Goal: Task Accomplishment & Management: Complete application form

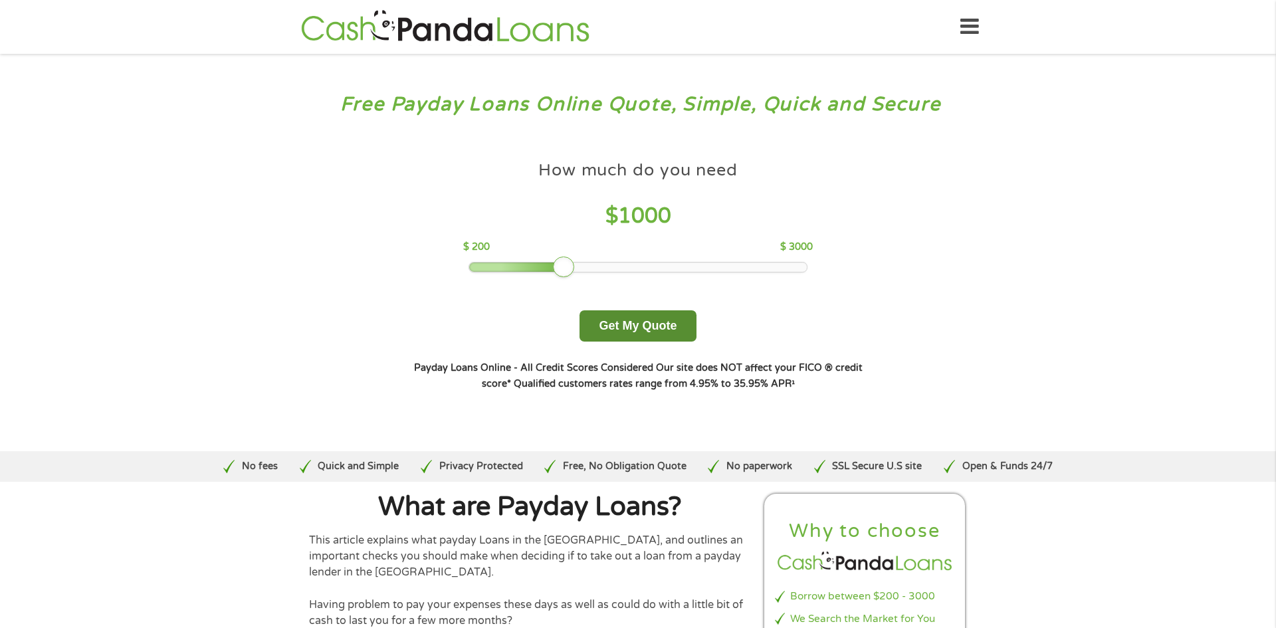
click at [679, 320] on button "Get My Quote" at bounding box center [637, 325] width 116 height 31
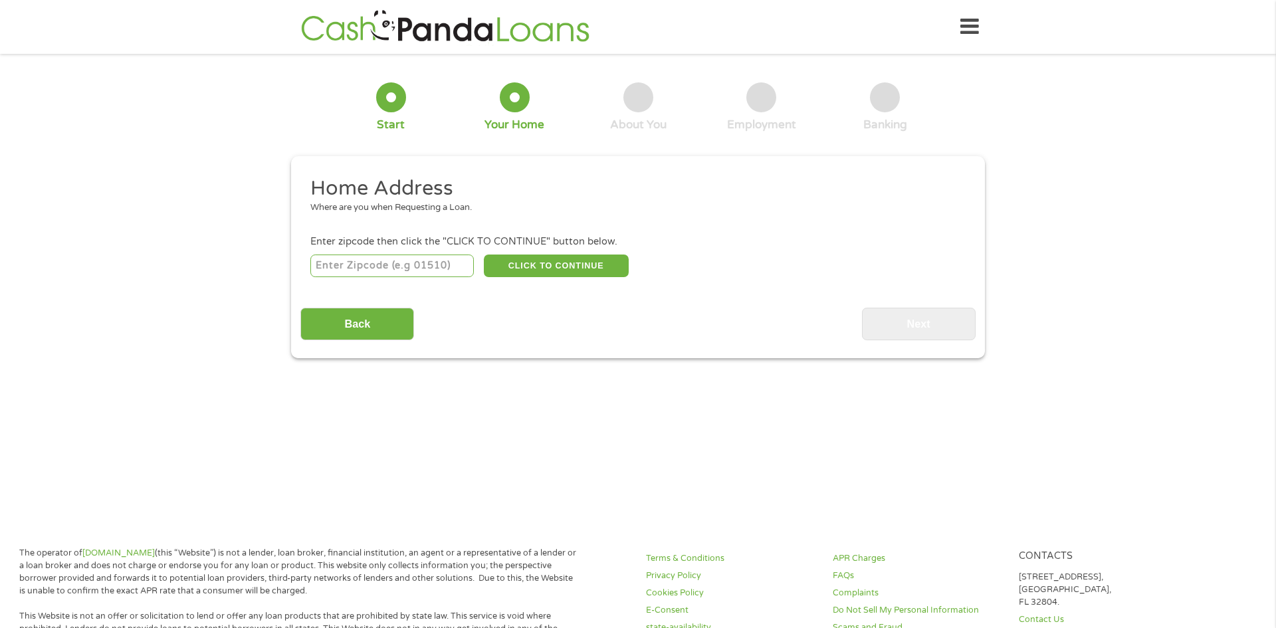
click at [416, 260] on input "number" at bounding box center [392, 265] width 164 height 23
type input "34653"
select select "[US_STATE]"
click at [520, 274] on button "CLICK TO CONTINUE" at bounding box center [556, 265] width 145 height 23
type input "34653"
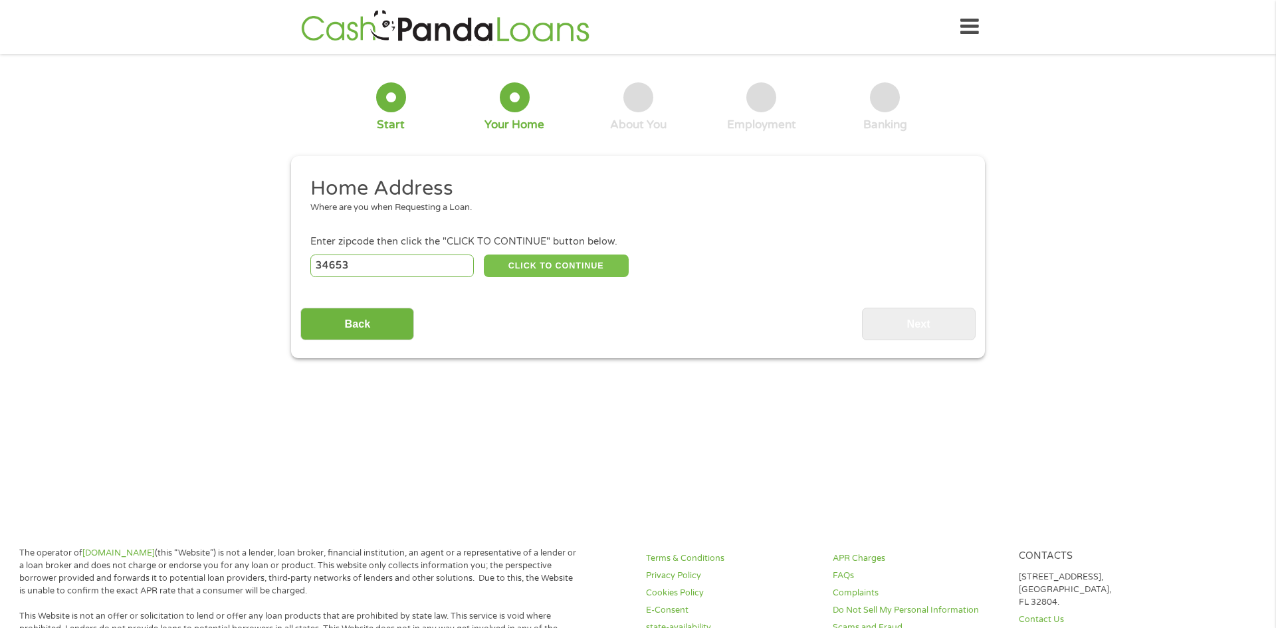
type input "New Port [PERSON_NAME]"
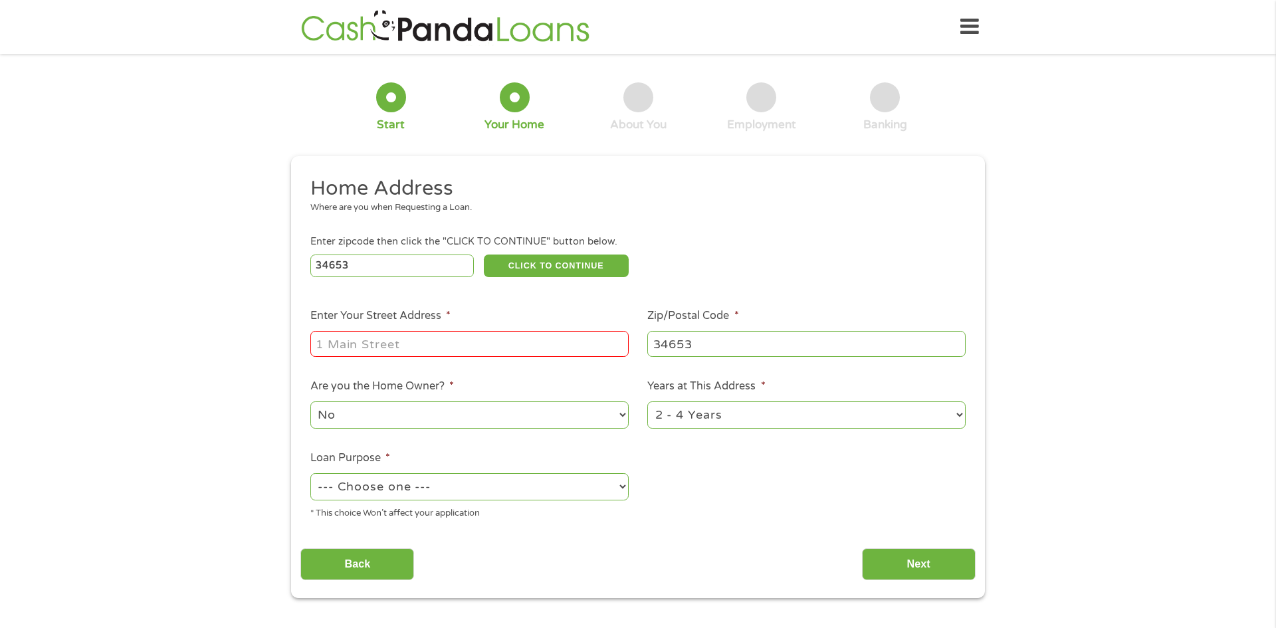
click at [395, 343] on input "Enter Your Street Address *" at bounding box center [469, 343] width 318 height 25
type input "[STREET_ADDRESS]"
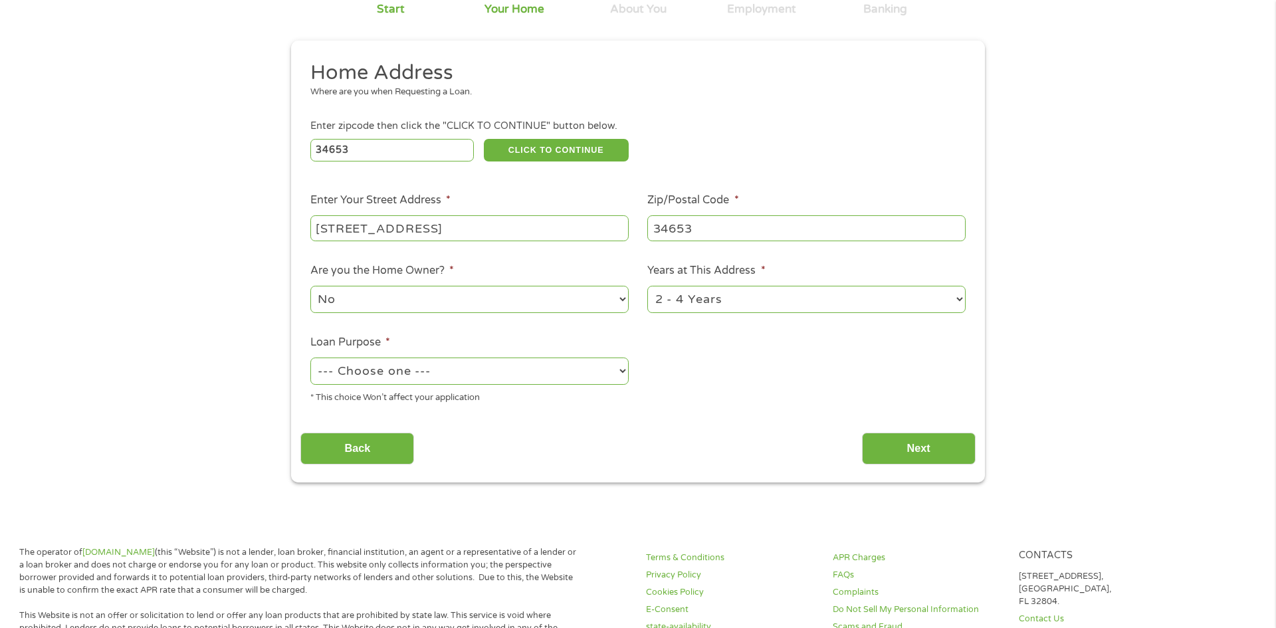
scroll to position [114, 0]
click at [440, 371] on select "--- Choose one --- Pay Bills Debt Consolidation Home Improvement Major Purchase…" at bounding box center [469, 372] width 318 height 27
select select "medicalexpenses"
click at [310, 360] on select "--- Choose one --- Pay Bills Debt Consolidation Home Improvement Major Purchase…" at bounding box center [469, 372] width 318 height 27
click at [923, 444] on input "Next" at bounding box center [919, 450] width 114 height 33
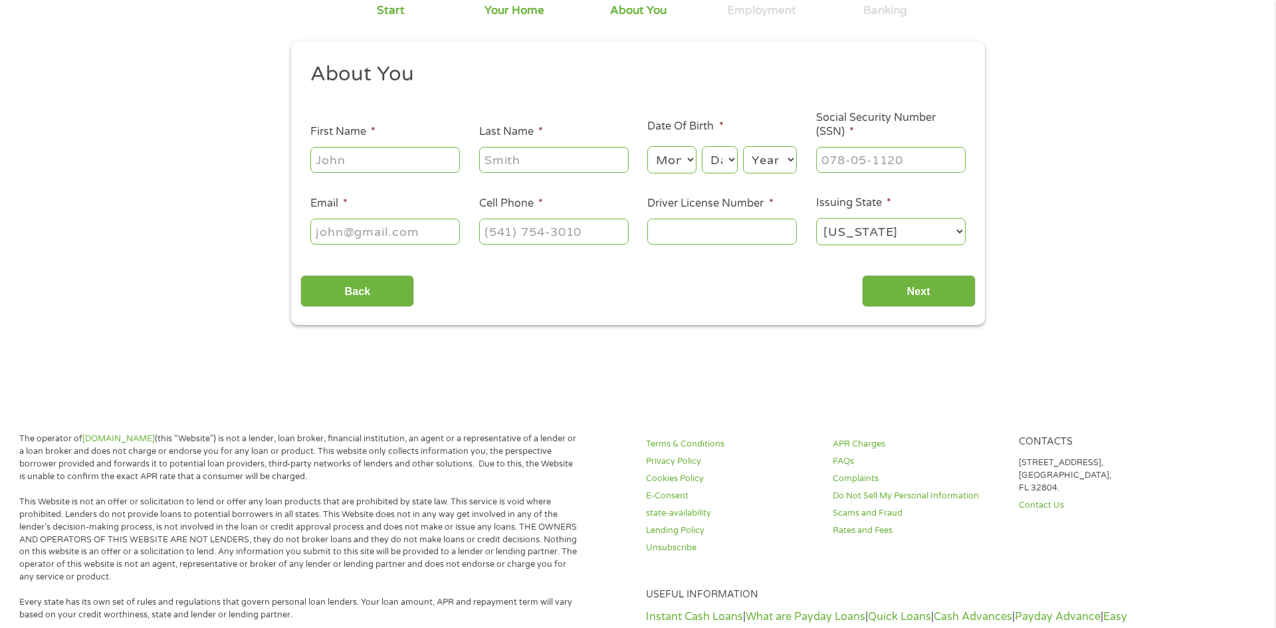
scroll to position [0, 0]
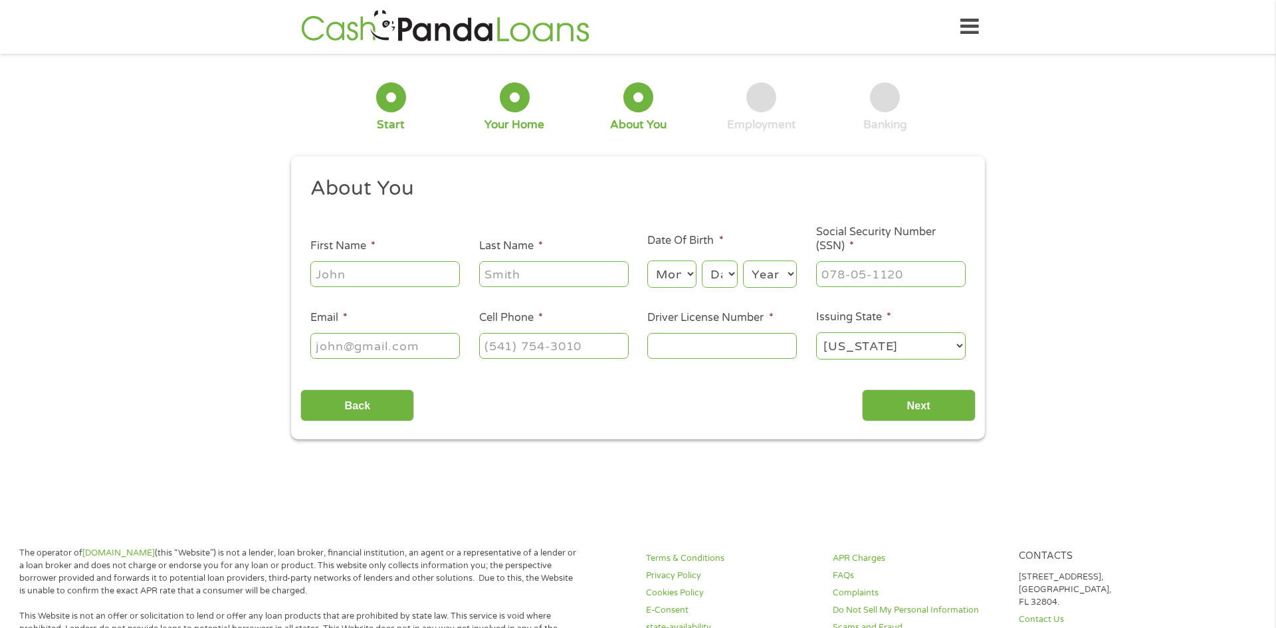
click at [363, 271] on input "First Name *" at bounding box center [384, 273] width 149 height 25
type input "[PERSON_NAME]"
click at [684, 272] on select "Month 1 2 3 4 5 6 7 8 9 10 11 12" at bounding box center [671, 273] width 48 height 27
select select "7"
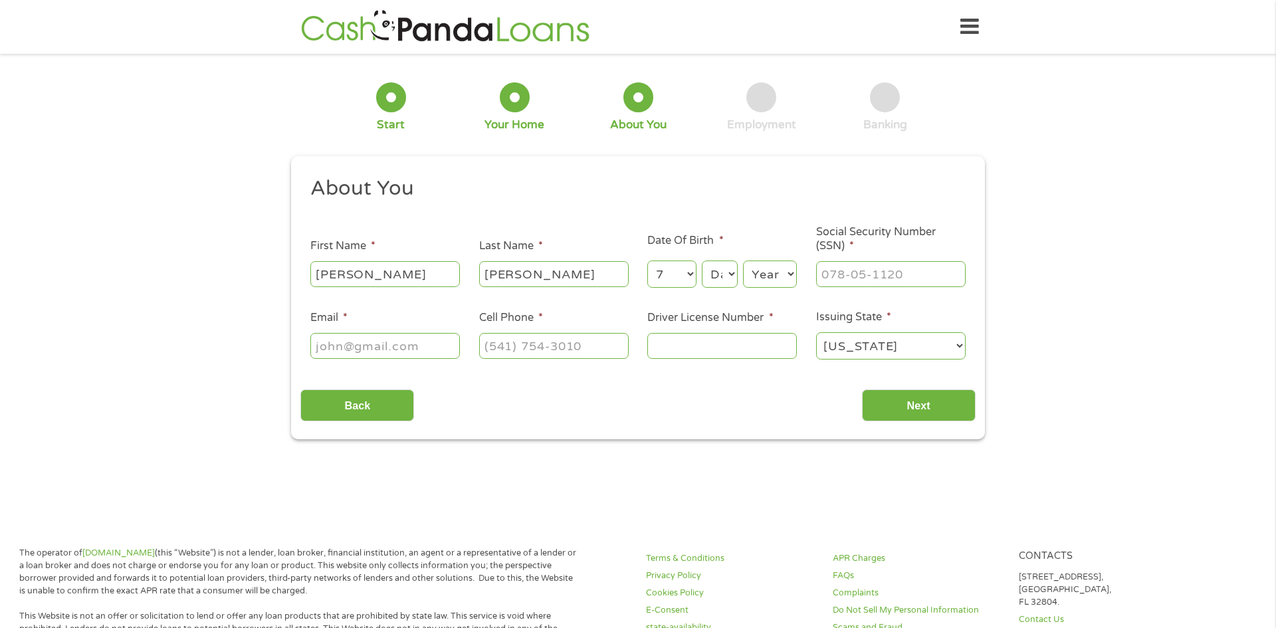
click at [647, 260] on select "Month 1 2 3 4 5 6 7 8 9 10 11 12" at bounding box center [671, 273] width 48 height 27
click at [728, 268] on select "Day 1 2 3 4 5 6 7 8 9 10 11 12 13 14 15 16 17 18 19 20 21 22 23 24 25 26 27 28 …" at bounding box center [720, 273] width 36 height 27
select select "11"
click at [702, 260] on select "Day 1 2 3 4 5 6 7 8 9 10 11 12 13 14 15 16 17 18 19 20 21 22 23 24 25 26 27 28 …" at bounding box center [720, 273] width 36 height 27
click at [784, 276] on select "Year [DATE] 2006 2005 2004 2003 2002 2001 2000 1999 1998 1997 1996 1995 1994 19…" at bounding box center [770, 273] width 54 height 27
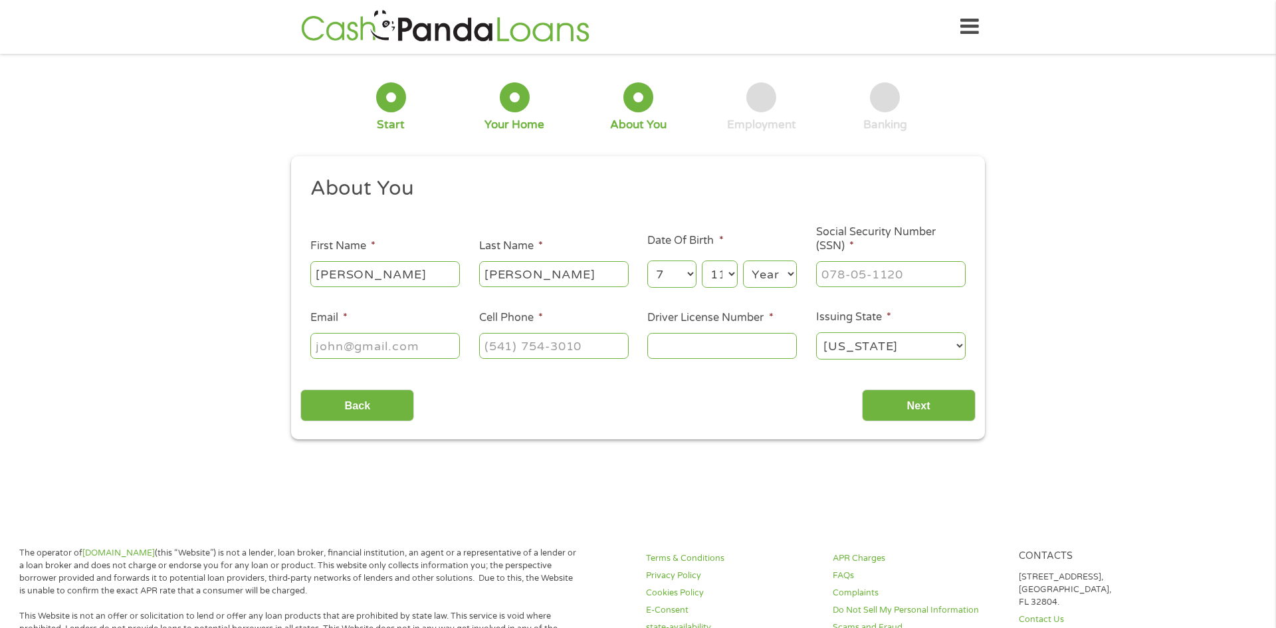
select select "1988"
click at [743, 260] on select "Year [DATE] 2006 2005 2004 2003 2002 2001 2000 1999 1998 1997 1996 1995 1994 19…" at bounding box center [770, 273] width 54 height 27
click at [848, 268] on input "___-__-____" at bounding box center [890, 273] width 149 height 25
type input "591-33-6321"
click at [353, 339] on input "Email *" at bounding box center [384, 345] width 149 height 25
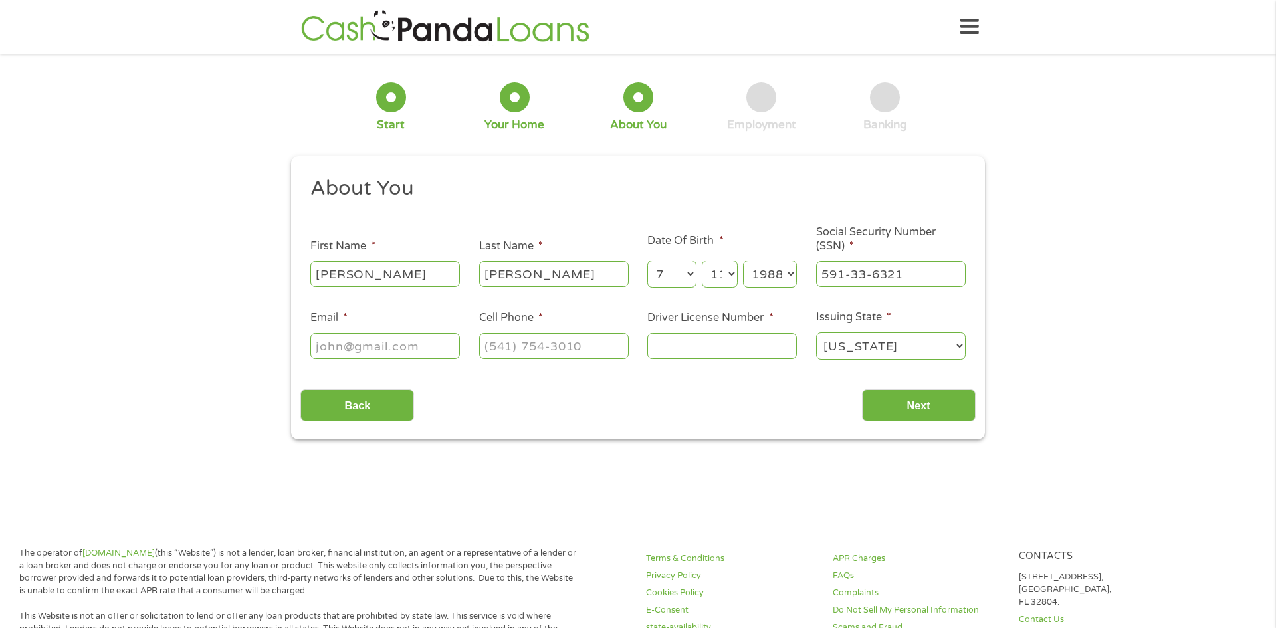
type input "[EMAIL_ADDRESS][DOMAIN_NAME]"
click at [598, 343] on input "[PHONE_NUMBER]" at bounding box center [553, 345] width 149 height 25
type input "[PHONE_NUMBER]"
click at [755, 349] on input "Driver License Number *" at bounding box center [721, 345] width 149 height 25
type input "F653688337510"
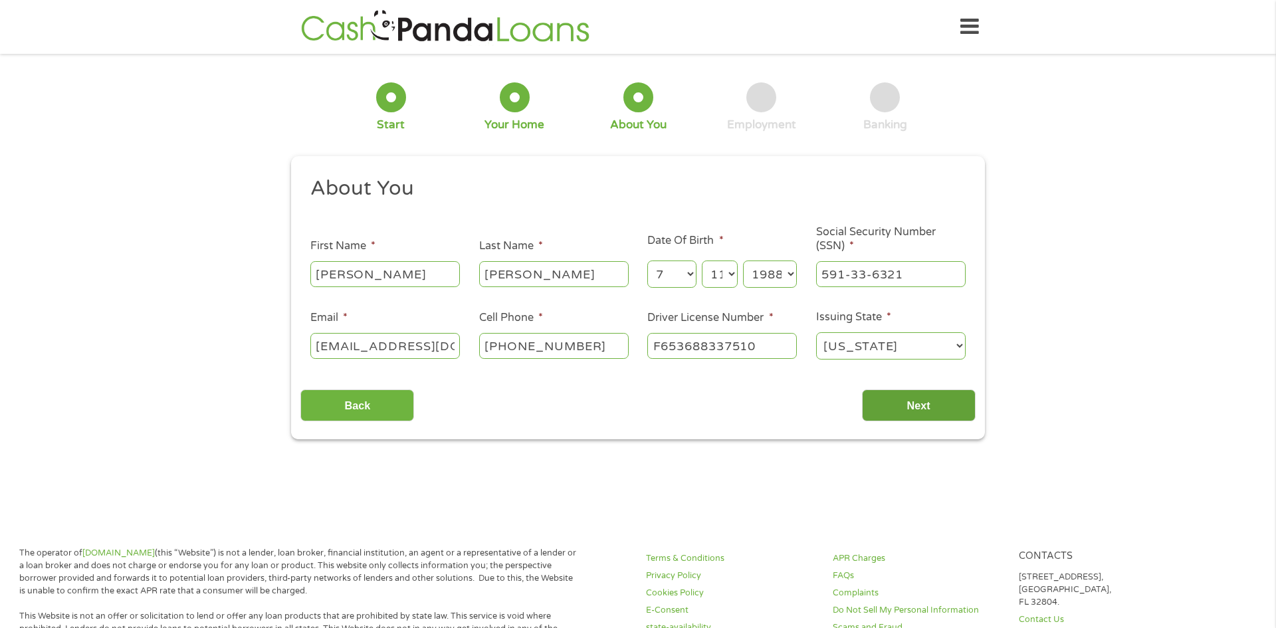
click at [911, 411] on input "Next" at bounding box center [919, 405] width 114 height 33
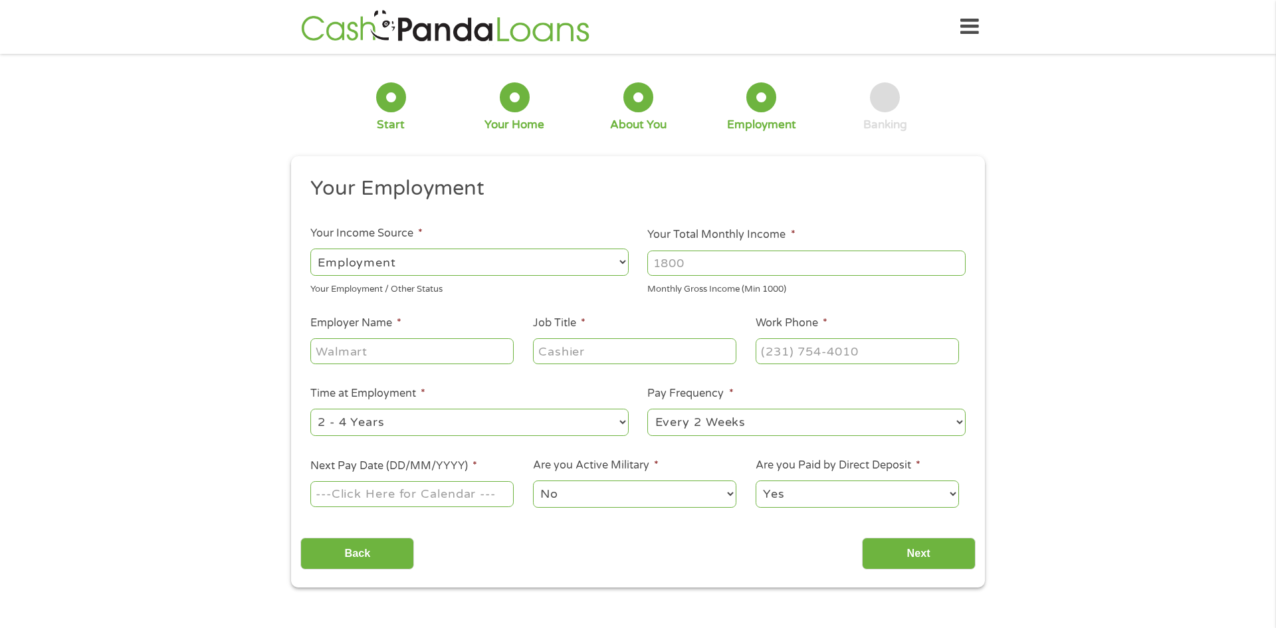
scroll to position [5, 5]
click at [714, 264] on input "Your Total Monthly Income *" at bounding box center [806, 262] width 318 height 25
type input "2600"
click at [442, 350] on input "Employer Name *" at bounding box center [411, 350] width 203 height 25
type input "Construction"
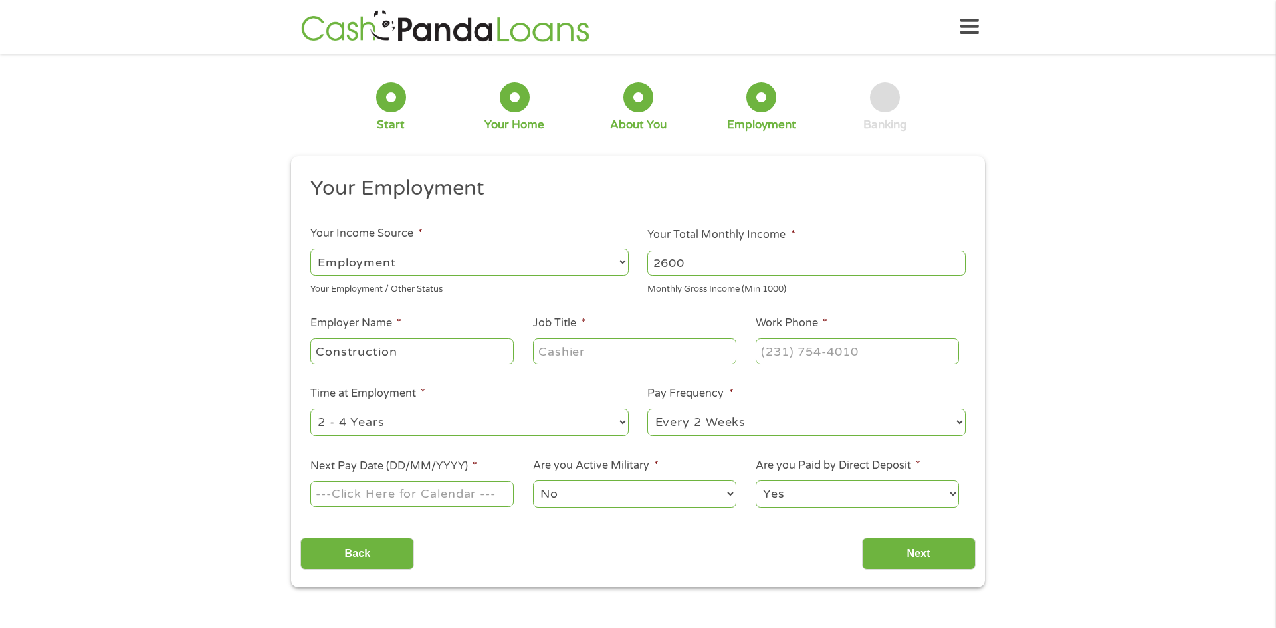
click at [569, 356] on input "Job Title *" at bounding box center [634, 350] width 203 height 25
type input "Administrative"
click at [848, 353] on input "(___) ___-____" at bounding box center [856, 350] width 203 height 25
type input "[PHONE_NUMBER]"
click at [376, 498] on input "Next Pay Date (DD/MM/YYYY) *" at bounding box center [411, 493] width 203 height 25
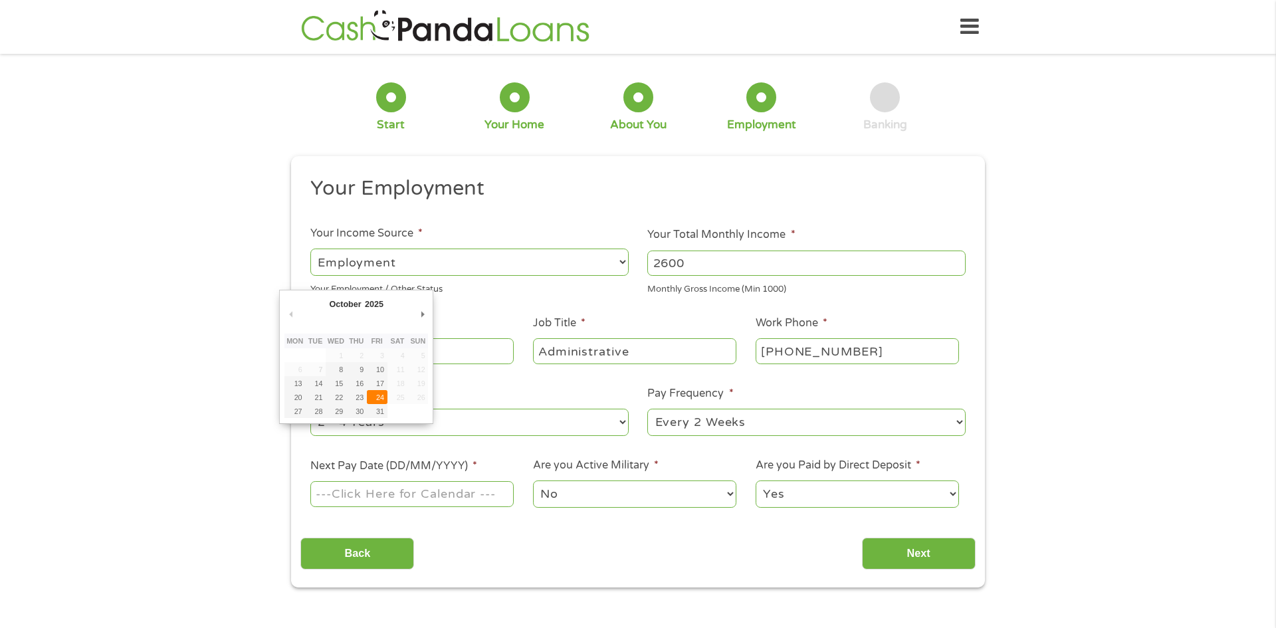
type input "[DATE]"
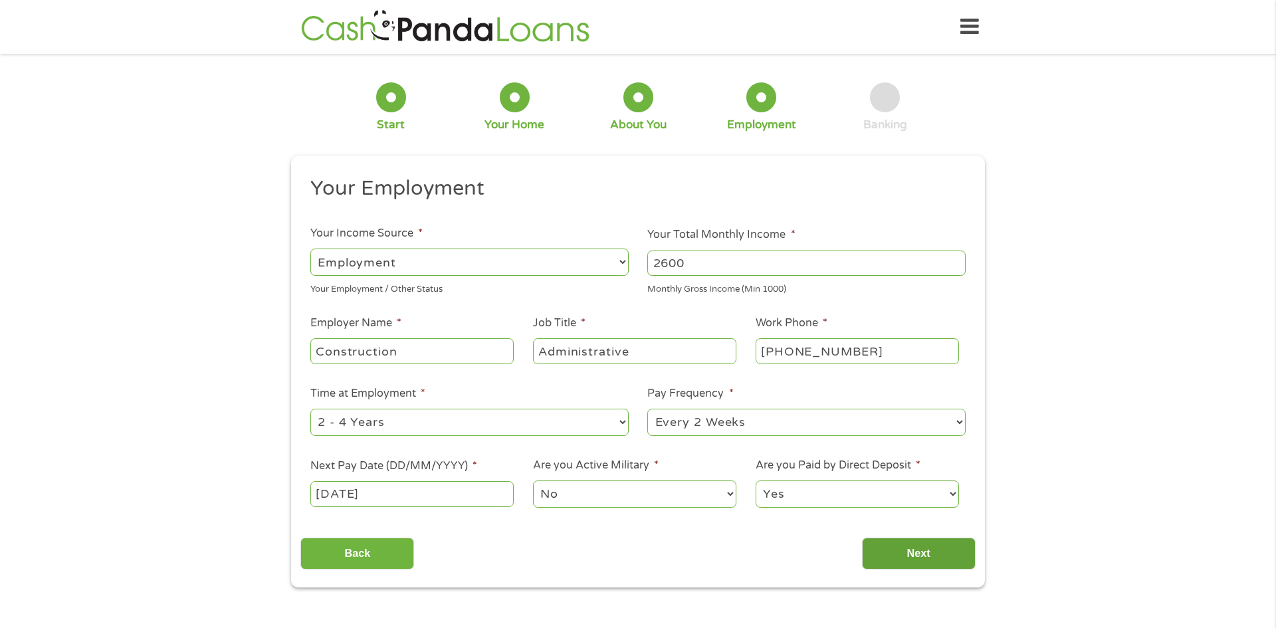
click at [908, 557] on input "Next" at bounding box center [919, 553] width 114 height 33
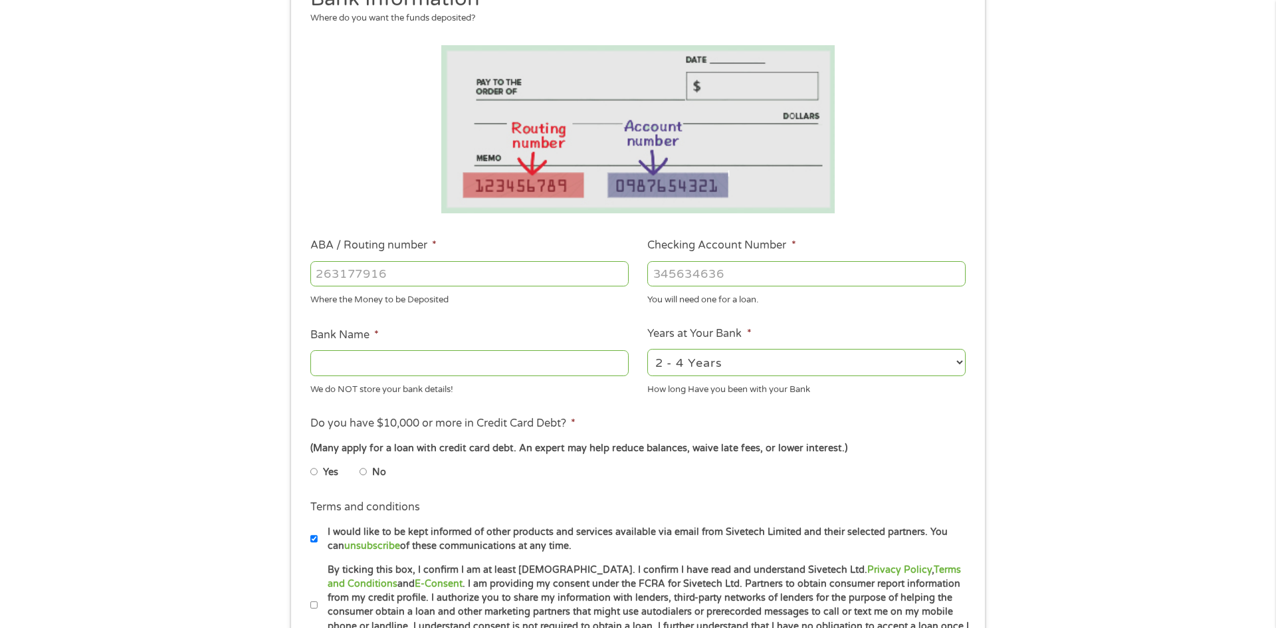
scroll to position [186, 0]
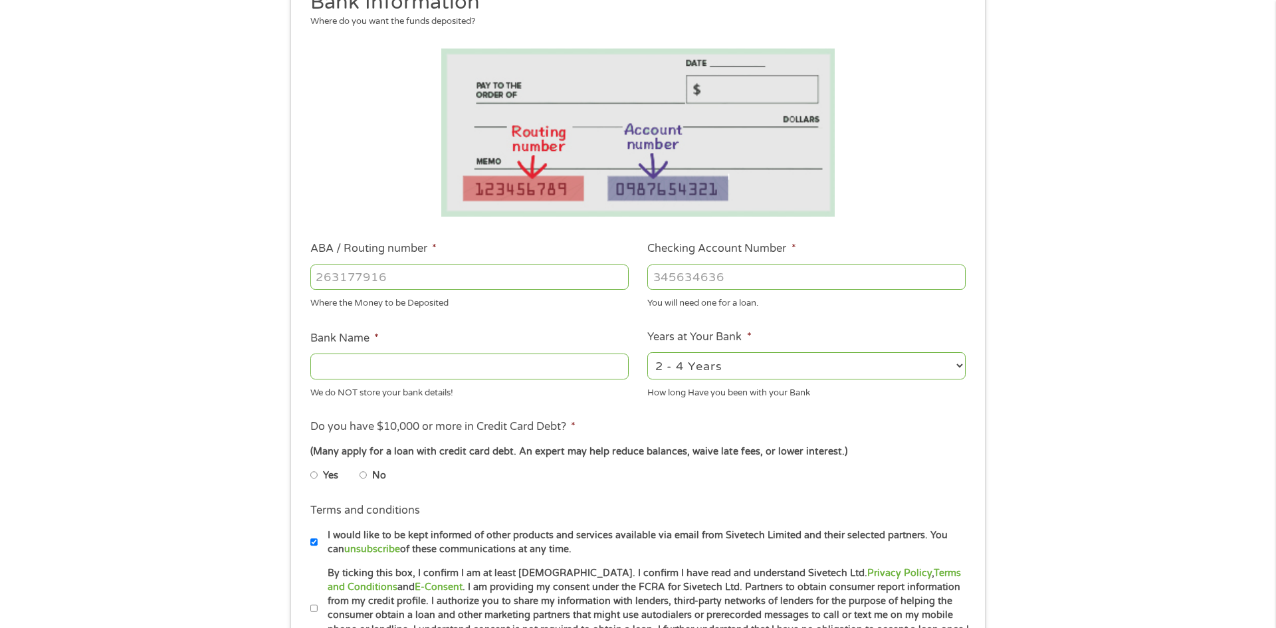
click at [488, 275] on input "ABA / Routing number *" at bounding box center [469, 276] width 318 height 25
type input "101104494"
type input "CITIZENS STATE BANK"
type input "101104494"
click at [720, 272] on input "Checking Account Number *" at bounding box center [806, 276] width 318 height 25
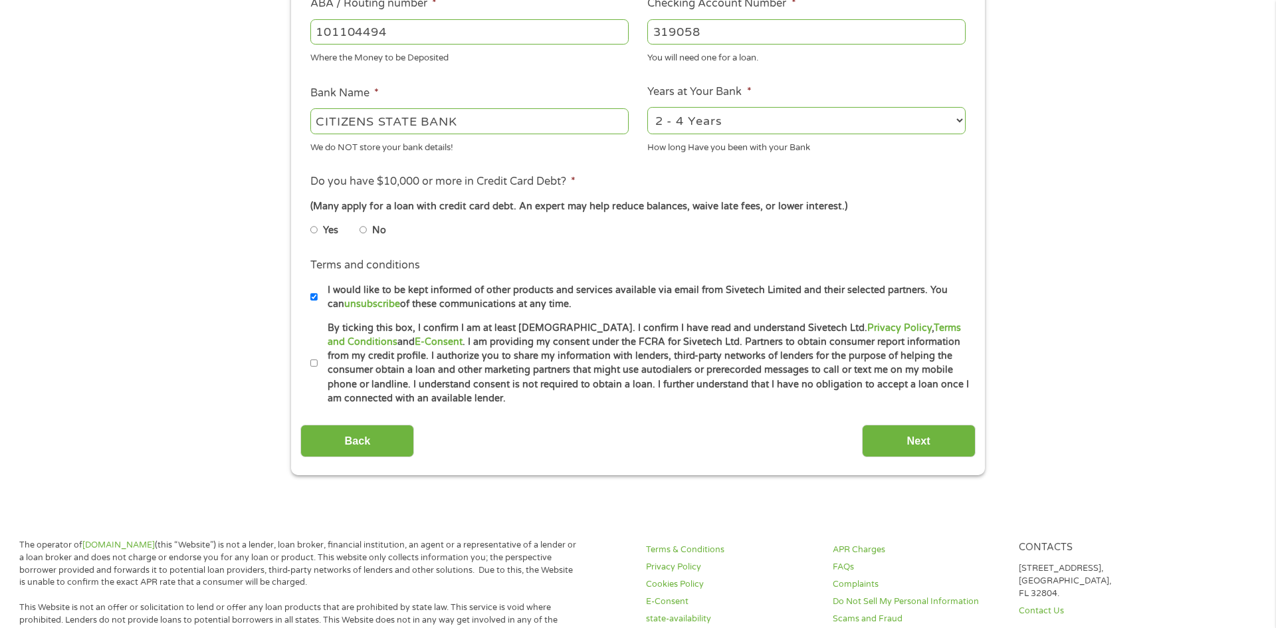
scroll to position [438, 0]
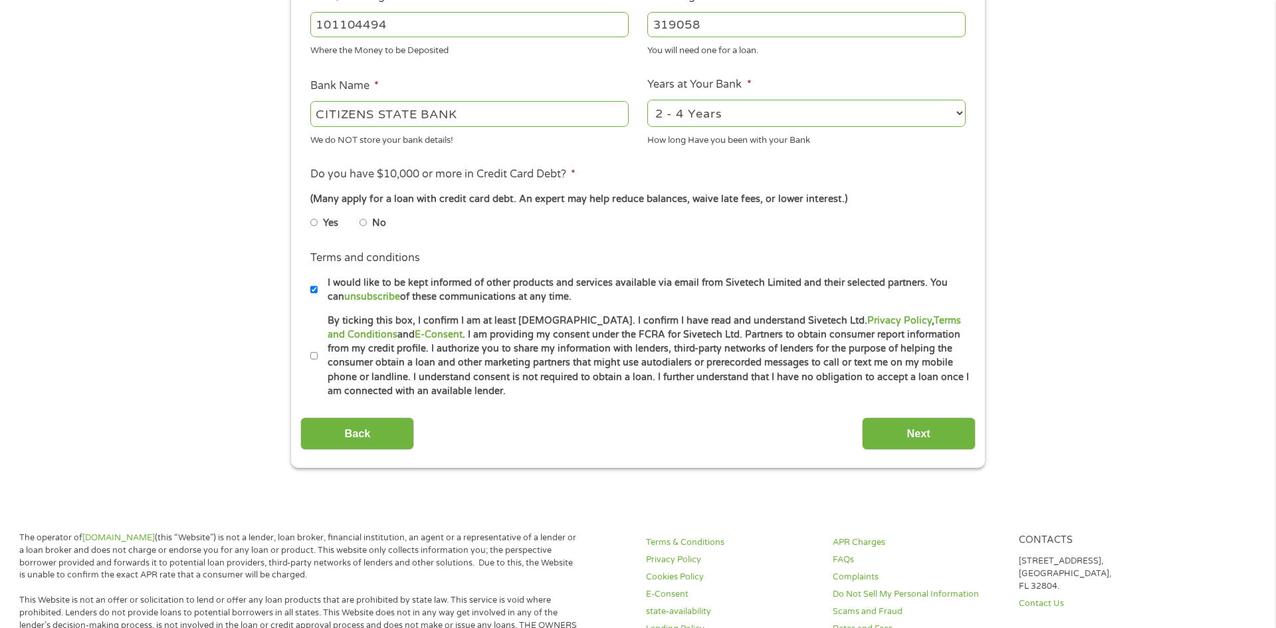
type input "319058"
click at [314, 222] on input "Yes" at bounding box center [314, 222] width 8 height 21
radio input "true"
click at [314, 359] on input "By ticking this box, I confirm I am at least [DEMOGRAPHIC_DATA]. I confirm I ha…" at bounding box center [314, 355] width 8 height 21
checkbox input "true"
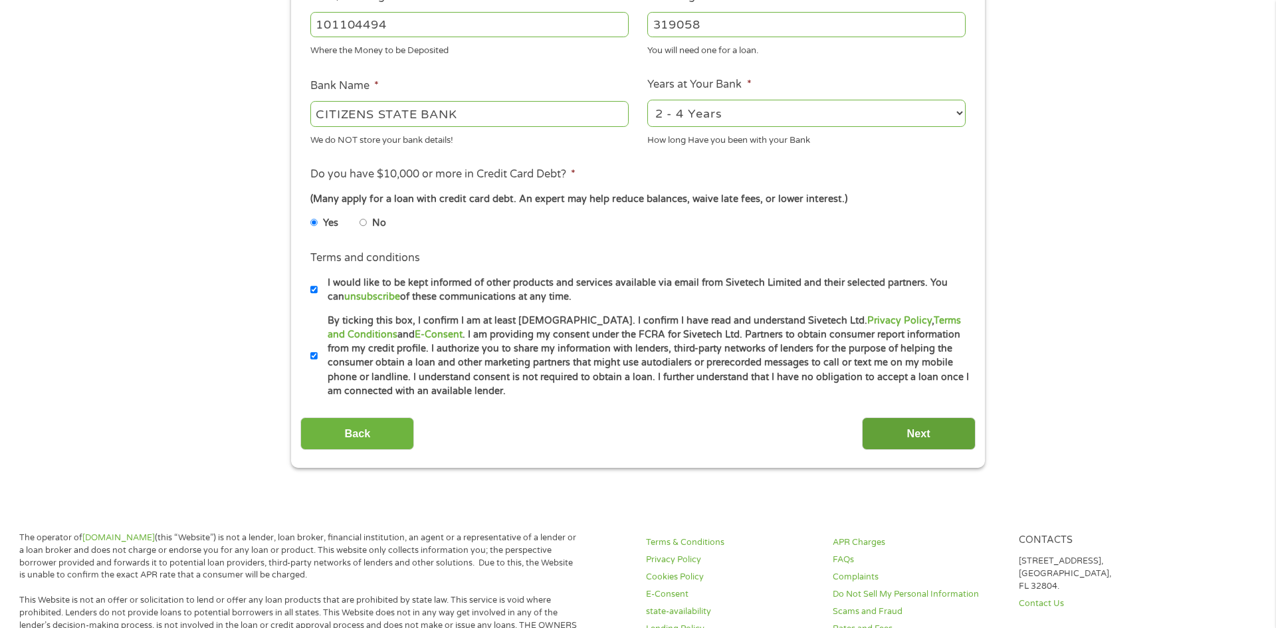
click at [946, 449] on input "Next" at bounding box center [919, 433] width 114 height 33
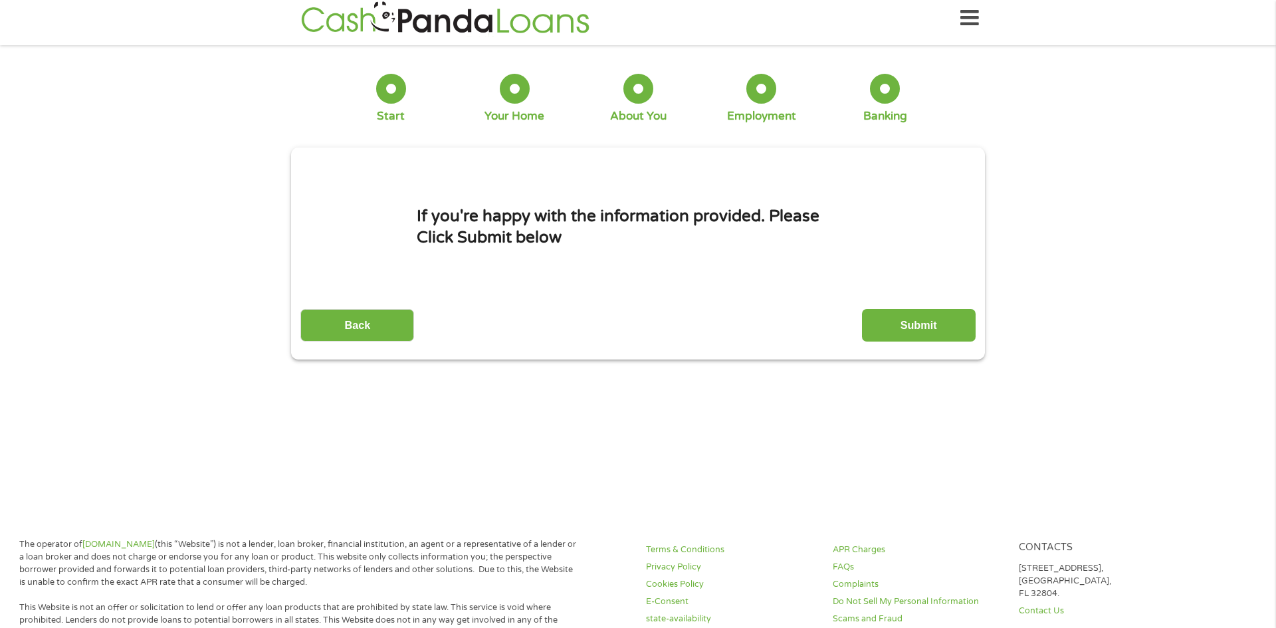
scroll to position [0, 0]
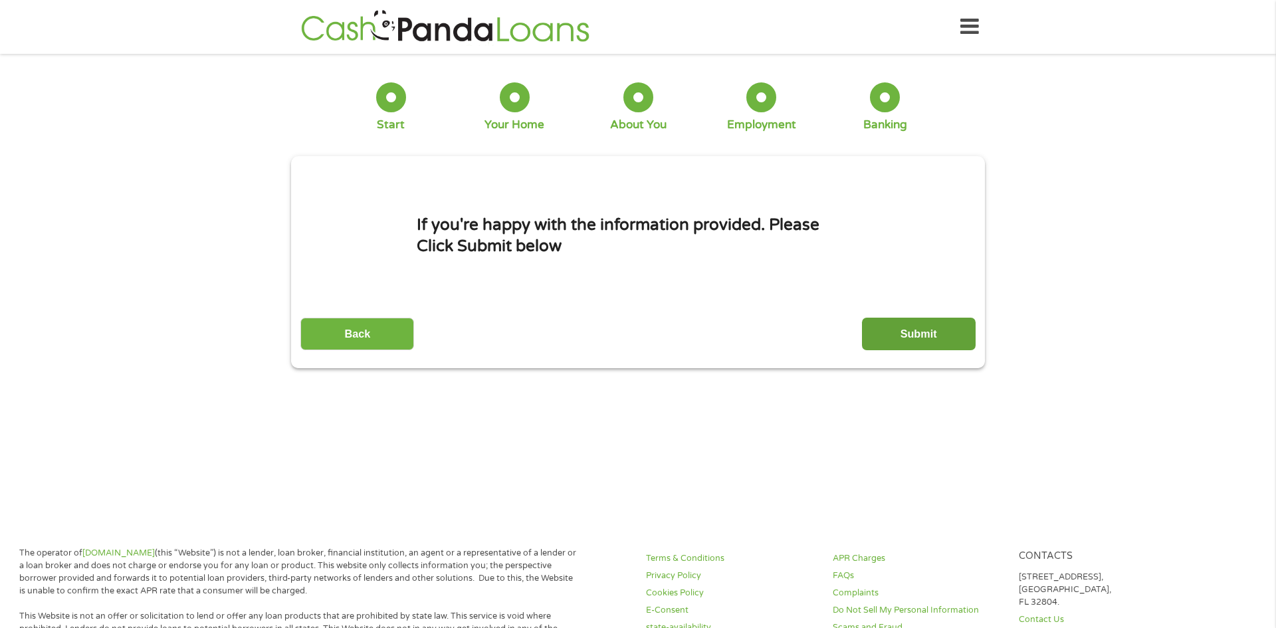
click at [922, 325] on input "Submit" at bounding box center [919, 334] width 114 height 33
